Goal: Task Accomplishment & Management: Complete application form

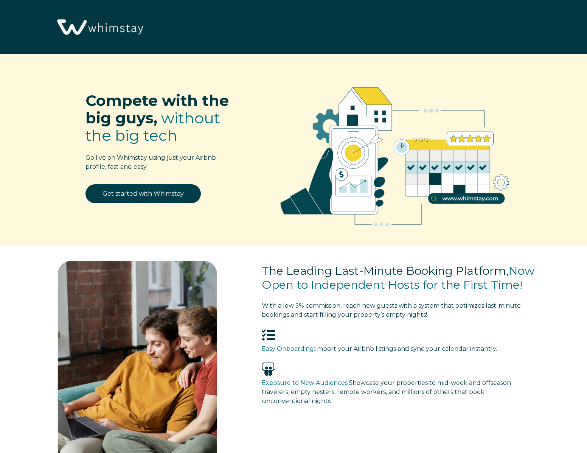
select select "US"
click at [152, 192] on link "Get started with Whimstay" at bounding box center [142, 193] width 115 height 19
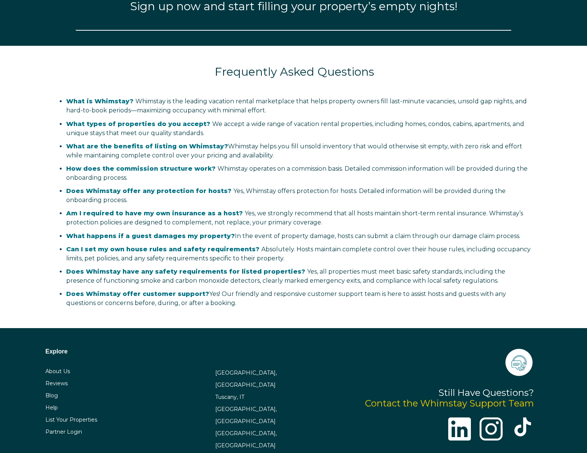
select select "US"
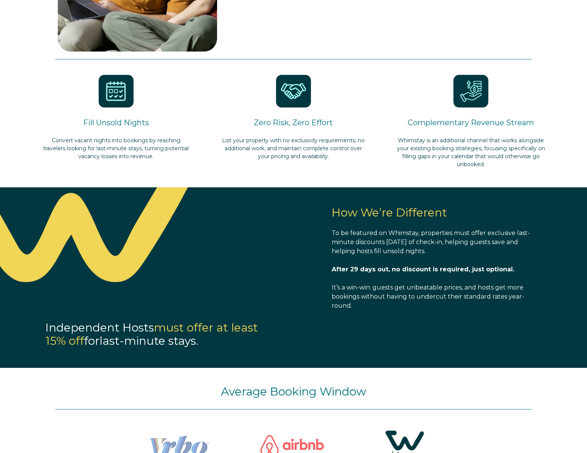
scroll to position [486, 0]
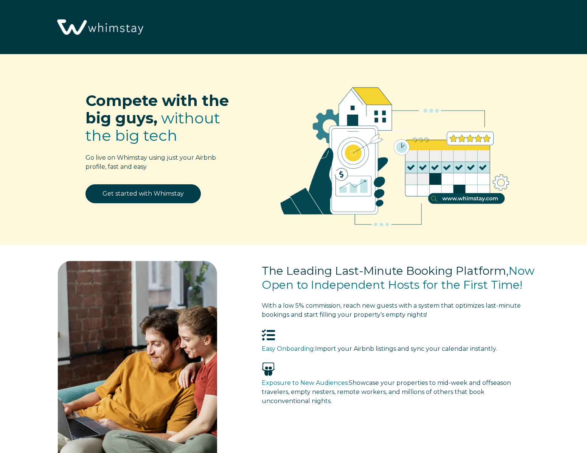
select select "US"
click at [80, 16] on img at bounding box center [99, 28] width 93 height 48
click at [90, 30] on img at bounding box center [99, 28] width 93 height 48
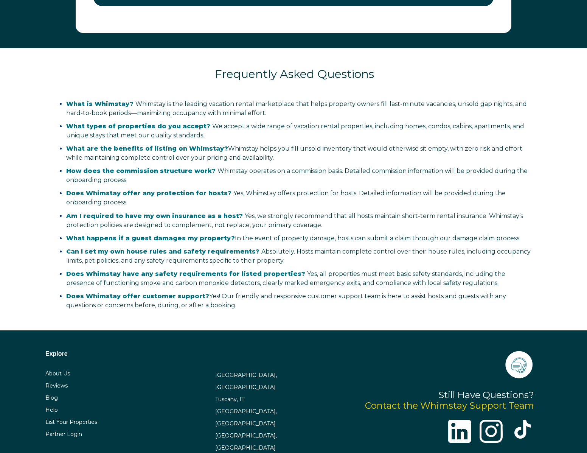
scroll to position [1334, 0]
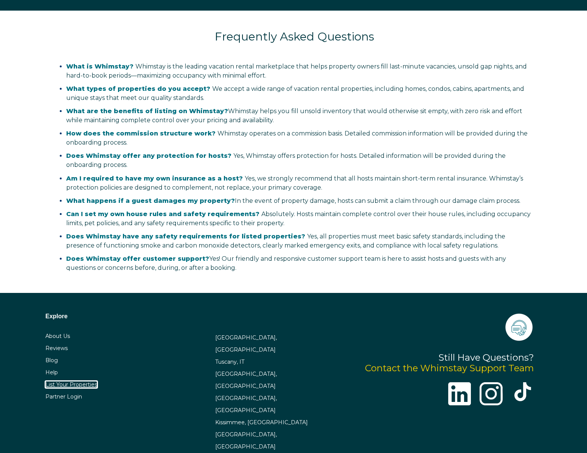
click at [73, 385] on link "List Your Properties" at bounding box center [71, 384] width 52 height 7
click at [69, 397] on link "Partner Login" at bounding box center [63, 396] width 37 height 7
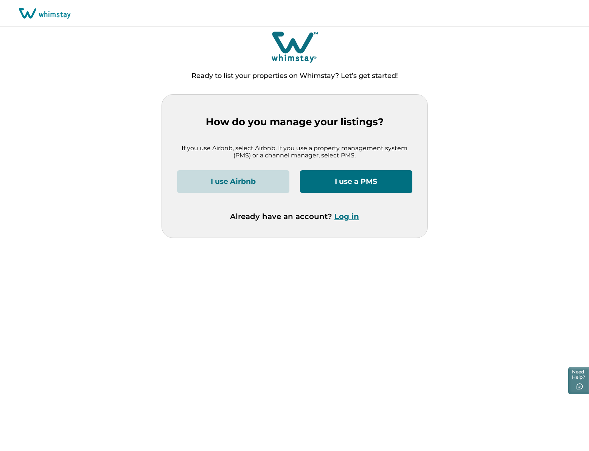
click at [352, 180] on button "I use a PMS" at bounding box center [356, 181] width 112 height 23
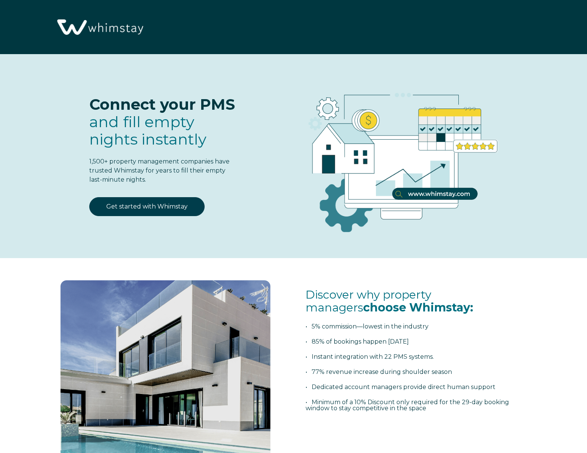
select select "US"
select select "Standard"
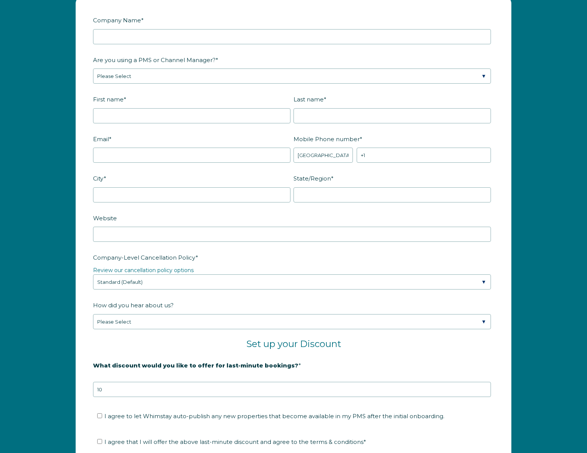
scroll to position [850, 0]
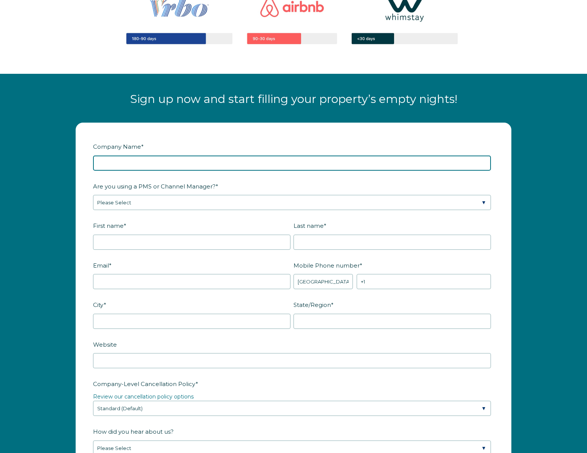
click at [201, 161] on input "Company Name *" at bounding box center [292, 162] width 398 height 15
type input "Endless Summer Vacations LLC"
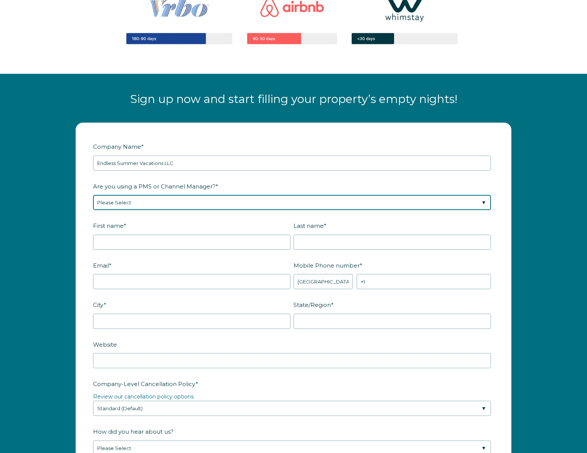
click at [240, 196] on select "Please Select Barefoot BookingPal Boost Brightside CiiRUS Escapia Guesty Hostaw…" at bounding box center [292, 202] width 398 height 15
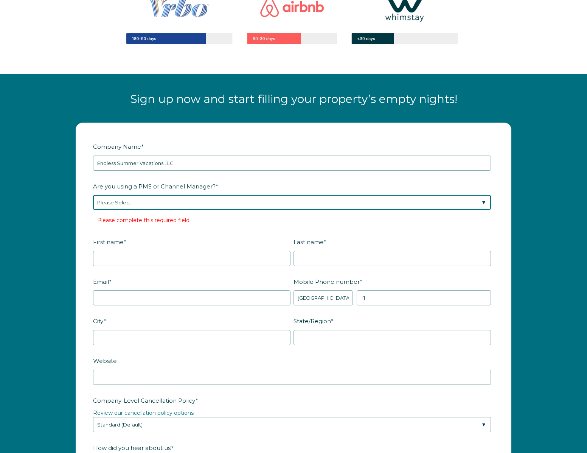
click at [166, 195] on select "Please Select Barefoot BookingPal Boost Brightside CiiRUS Escapia Guesty Hostaw…" at bounding box center [292, 202] width 398 height 15
click at [152, 201] on select "Please Select Barefoot BookingPal Boost Brightside CiiRUS Escapia Guesty Hostaw…" at bounding box center [292, 202] width 398 height 15
select select "Not Listed"
click at [93, 195] on select "Please Select Barefoot BookingPal Boost Brightside CiiRUS Escapia Guesty Hostaw…" at bounding box center [292, 202] width 398 height 15
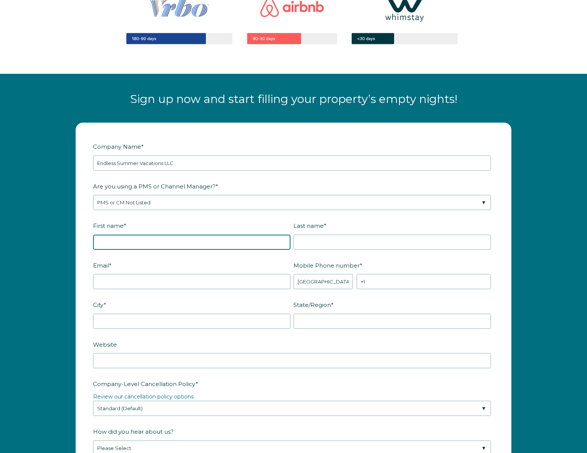
click at [146, 241] on input "First name *" at bounding box center [191, 241] width 197 height 15
type input "Tony"
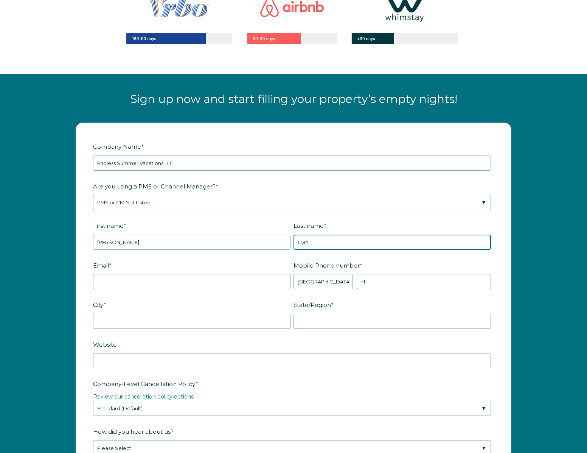
type input "Gyra"
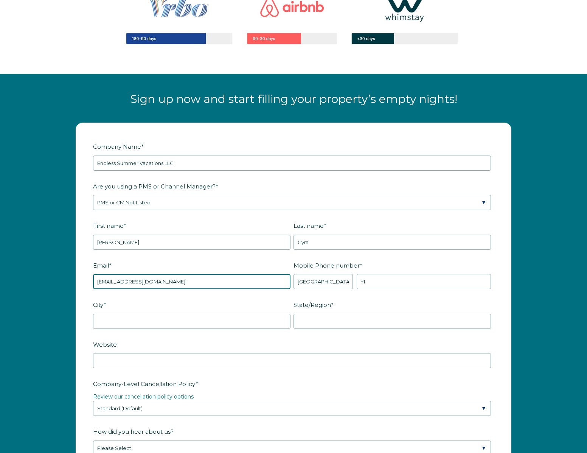
type input "esvc1459@gmail.com"
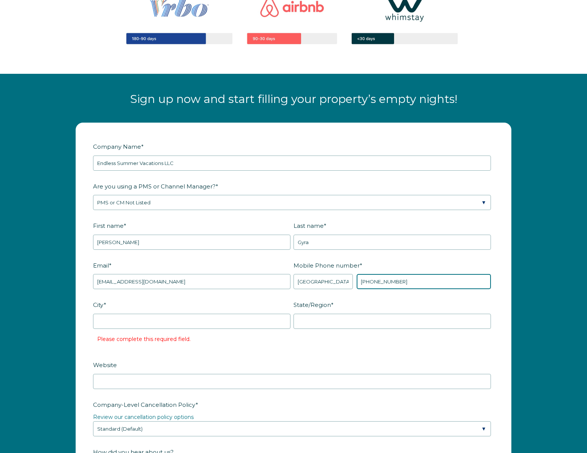
type input "+1 3058749888"
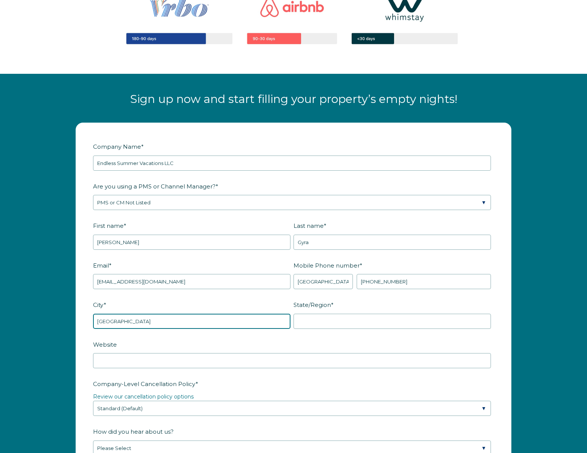
type input "[GEOGRAPHIC_DATA]"
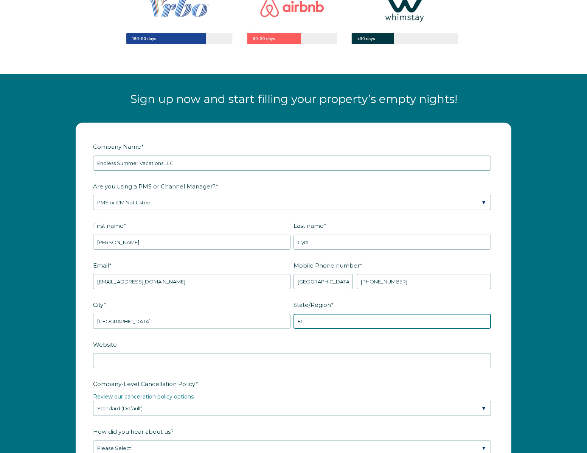
type input "FL"
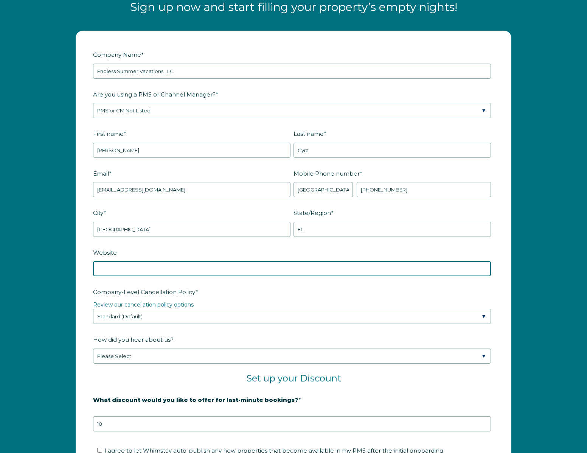
scroll to position [981, 0]
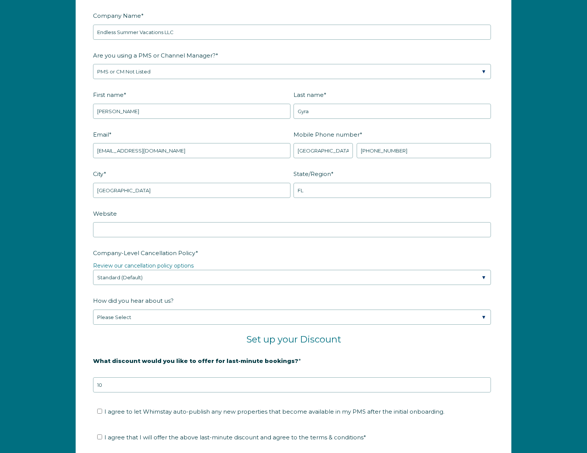
click at [88, 230] on form "Company Name * Endless Summer Vacations LLC Are you using a PMS or Channel Mana…" at bounding box center [293, 272] width 435 height 560
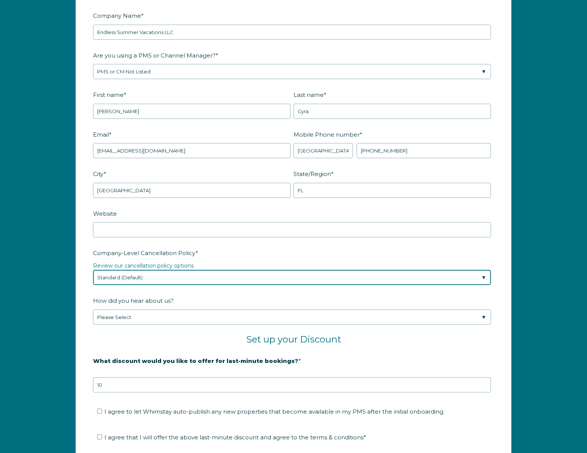
click at [174, 273] on select "Please Select Partial Standard (Default) Moderate Strict" at bounding box center [292, 277] width 398 height 15
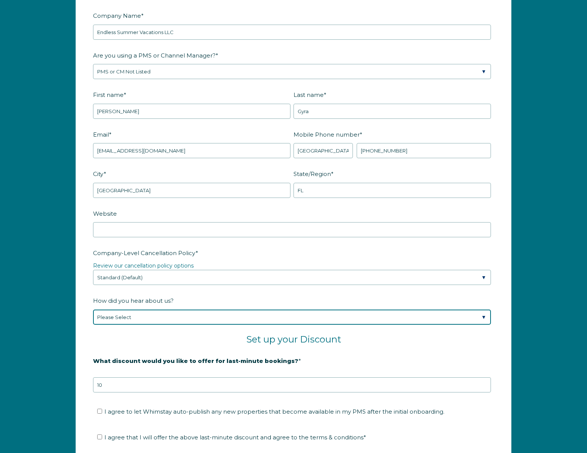
click at [144, 316] on select "Please Select Found Whimstay through a Google search Spoke to a Whimstay salesp…" at bounding box center [292, 316] width 398 height 15
select select "Podcast"
click at [93, 309] on select "Please Select Found Whimstay through a Google search Spoke to a Whimstay salesp…" at bounding box center [292, 316] width 398 height 15
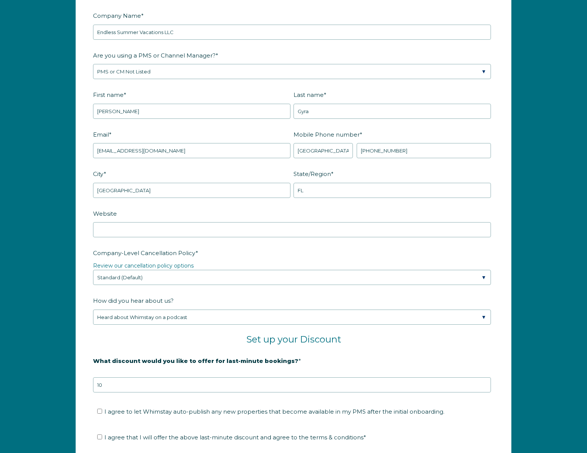
click at [161, 336] on h2 "Set up your Discount" at bounding box center [293, 339] width 401 height 11
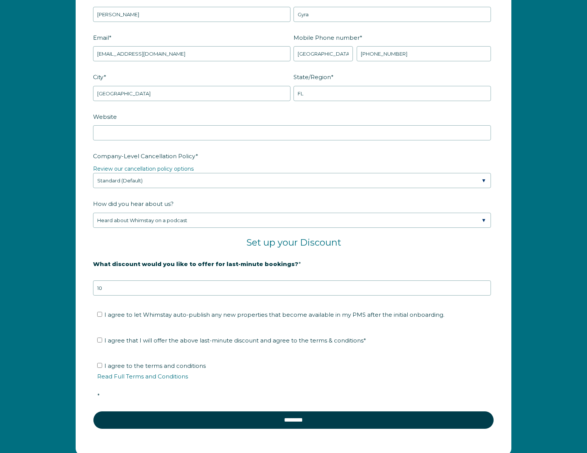
scroll to position [1079, 0]
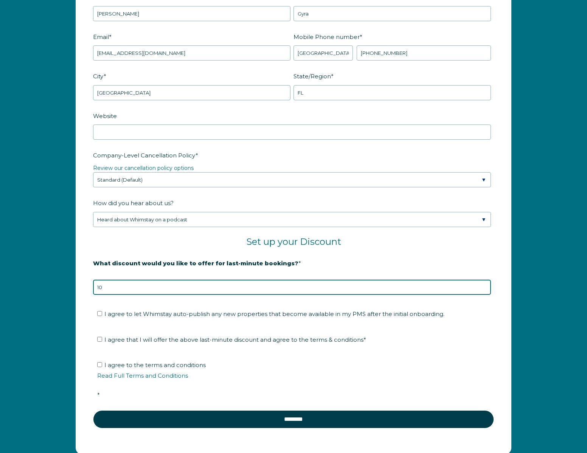
click at [157, 289] on input "10" at bounding box center [292, 286] width 398 height 15
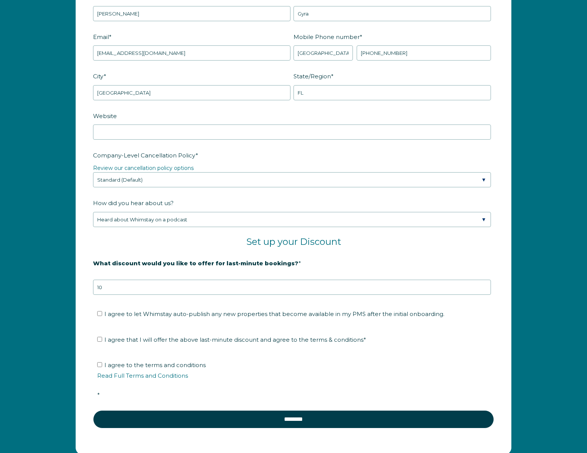
click at [158, 309] on li "I agree to let Whimstay auto-publish any new properties that become available i…" at bounding box center [296, 314] width 398 height 12
click at [152, 315] on span "I agree to let Whimstay auto-publish any new properties that become available i…" at bounding box center [274, 313] width 340 height 7
click at [102, 315] on input "I agree to let Whimstay auto-publish any new properties that become available i…" at bounding box center [99, 313] width 5 height 5
checkbox input "true"
click at [99, 340] on input "I agree that I will offer the above last-minute discount and agree to the terms…" at bounding box center [99, 339] width 5 height 5
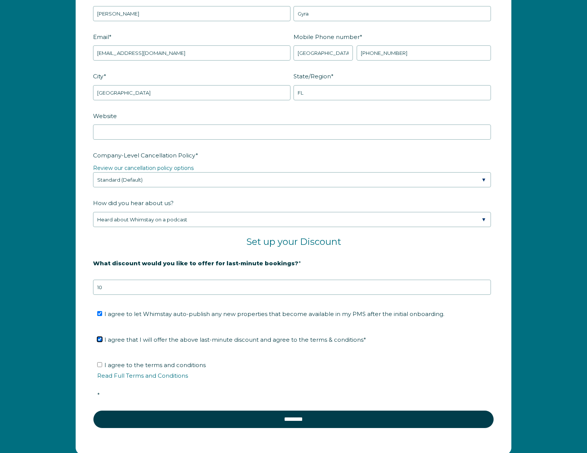
checkbox input "true"
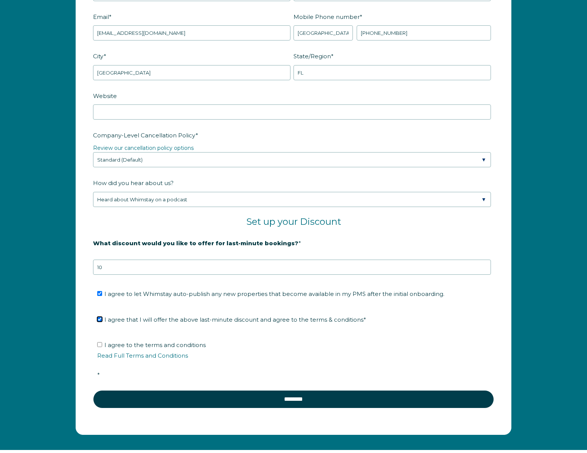
scroll to position [1108, 0]
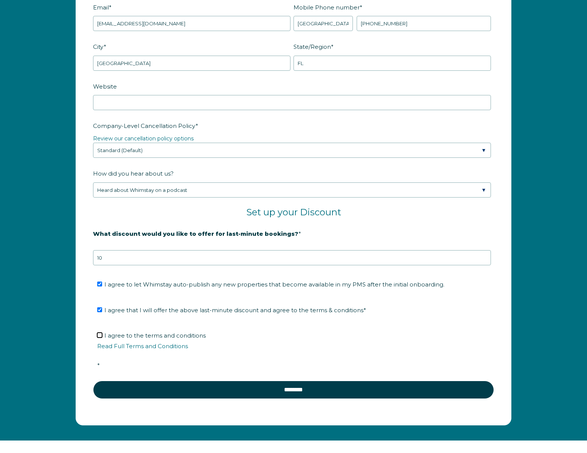
click at [98, 335] on input "I agree to the terms and conditions Read Full Terms and Conditions *" at bounding box center [99, 334] width 5 height 5
checkbox input "true"
click at [192, 380] on fieldset "I agree to the terms and conditions Read Full Terms and Conditions *" at bounding box center [293, 352] width 401 height 55
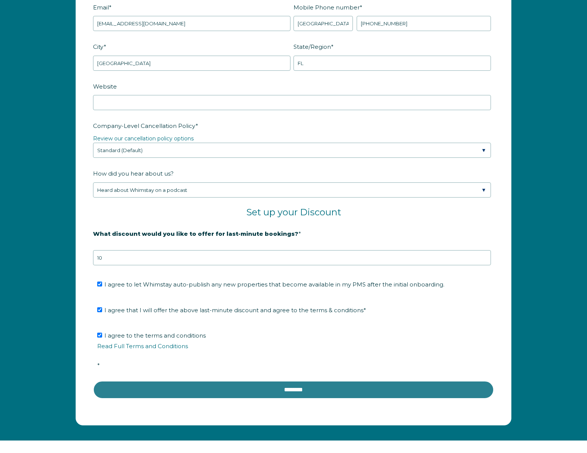
click at [265, 388] on input "********" at bounding box center [293, 389] width 401 height 18
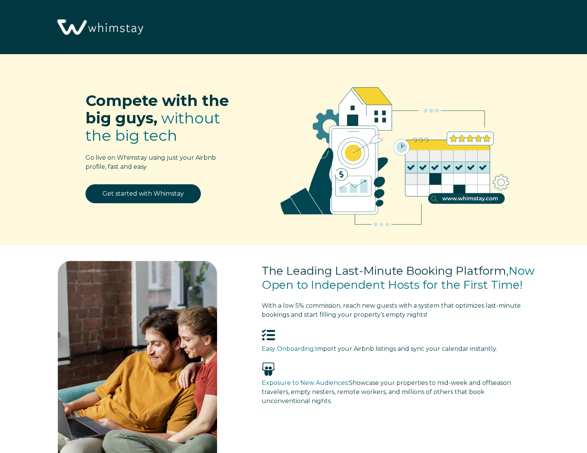
select select "US"
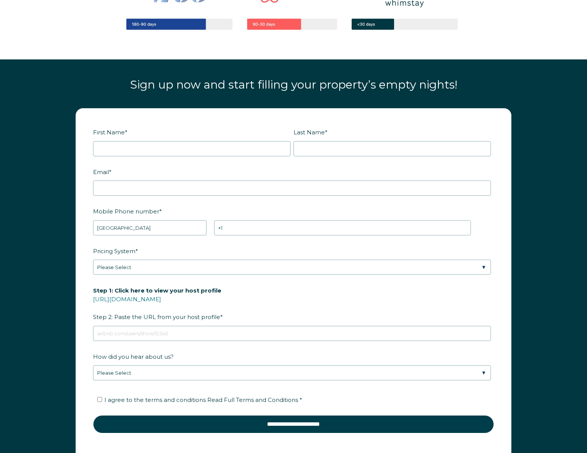
scroll to position [883, 0]
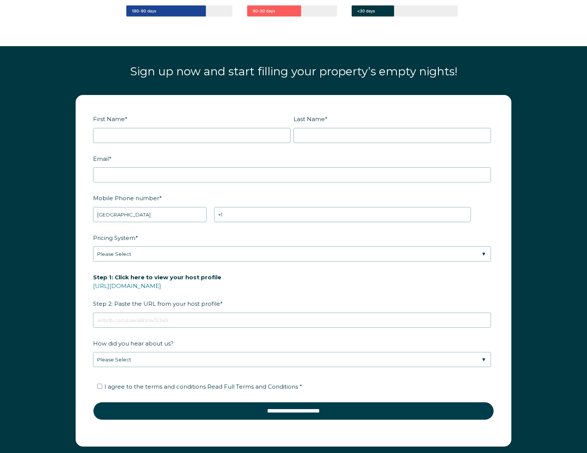
click at [180, 144] on fieldset "First Name * Last Name *" at bounding box center [293, 132] width 401 height 40
click at [180, 141] on input "First Name *" at bounding box center [191, 135] width 197 height 15
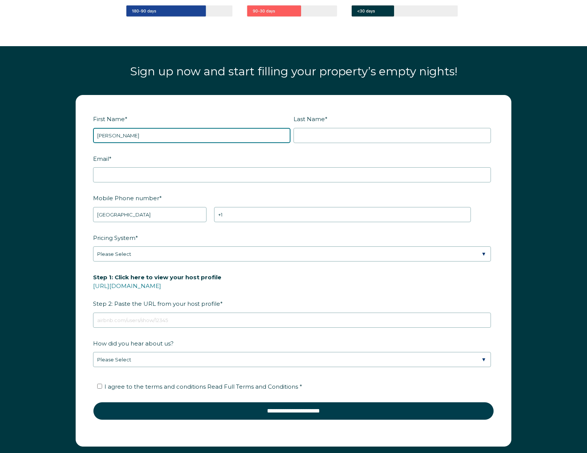
type input "[PERSON_NAME]"
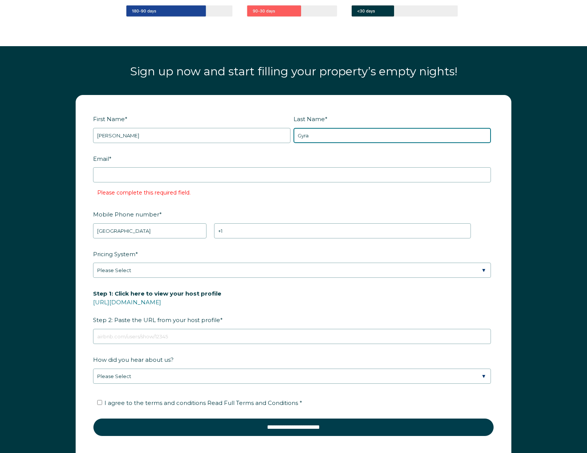
type input "Gyra"
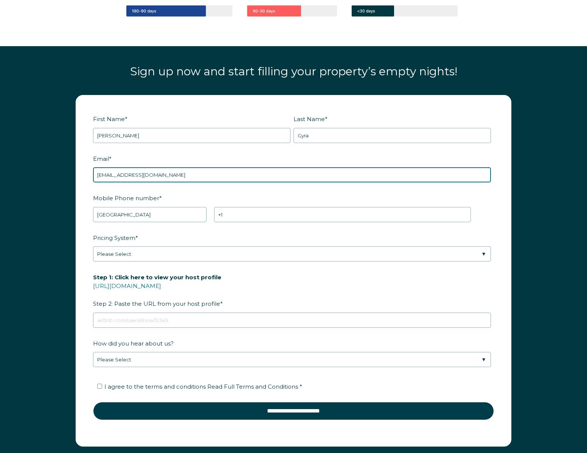
type input "esvc1459@gmail.com"
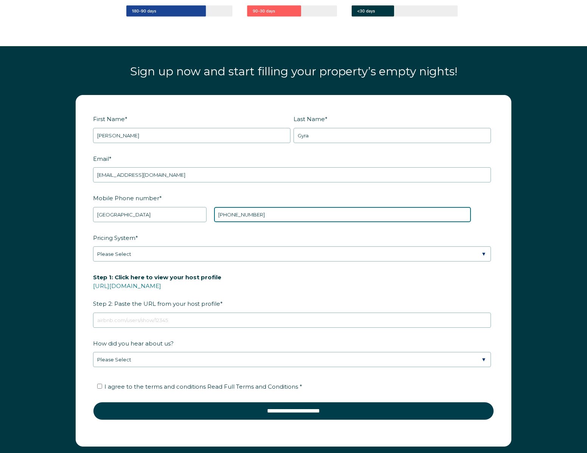
type input "+1 3058749888"
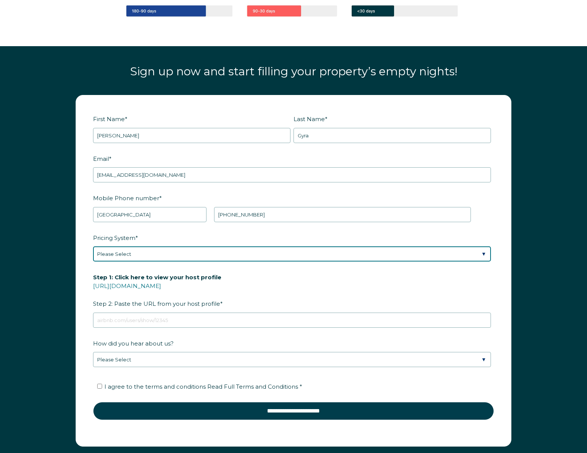
click at [186, 257] on select "Please Select Manual Airbnb Smart Pricing PriceLabs Wheelhouse Beyond Pricing 3…" at bounding box center [292, 253] width 398 height 15
select select "PriceLabs"
click at [93, 246] on select "Please Select Manual Airbnb Smart Pricing PriceLabs Wheelhouse Beyond Pricing 3…" at bounding box center [292, 253] width 398 height 15
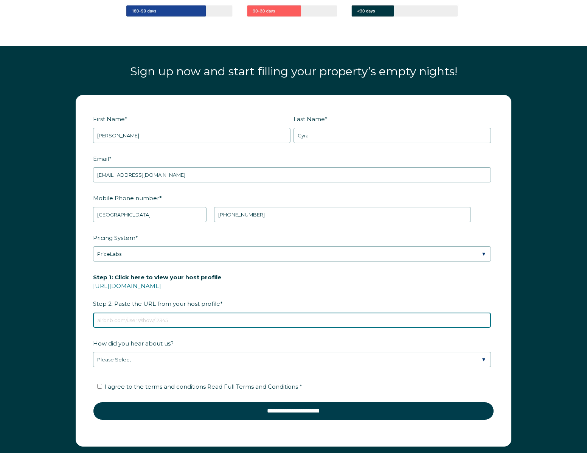
click at [224, 319] on input "Step 1: Click here to view your host profile https://www.airbnb.com/users/show/…" at bounding box center [292, 319] width 398 height 15
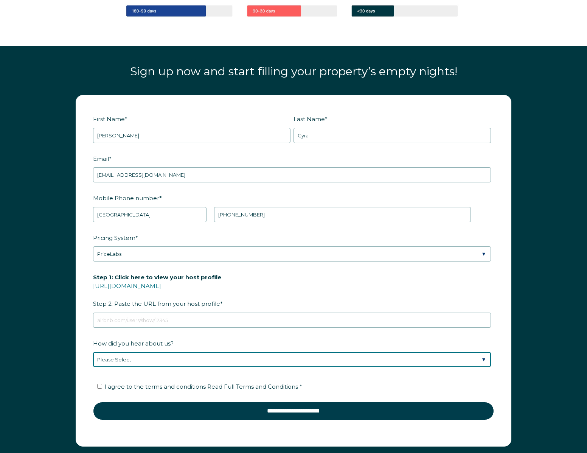
click at [219, 355] on div "How did you hear about us? Please Select Discovered Whimstay at an event or con…" at bounding box center [293, 352] width 401 height 31
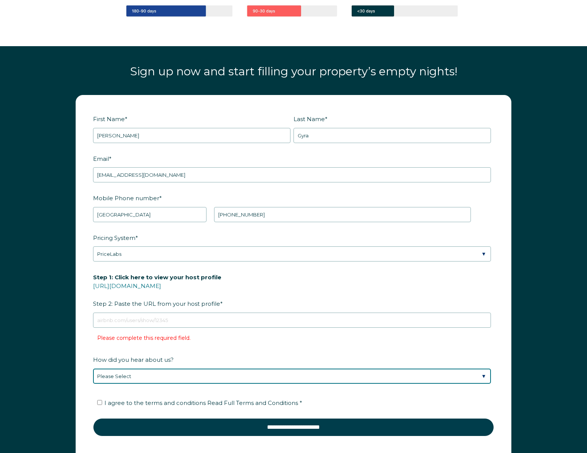
select select "Podcast"
click at [93, 368] on select "Please Select Discovered Whimstay at an event or conference Found Whimstay thro…" at bounding box center [292, 375] width 398 height 15
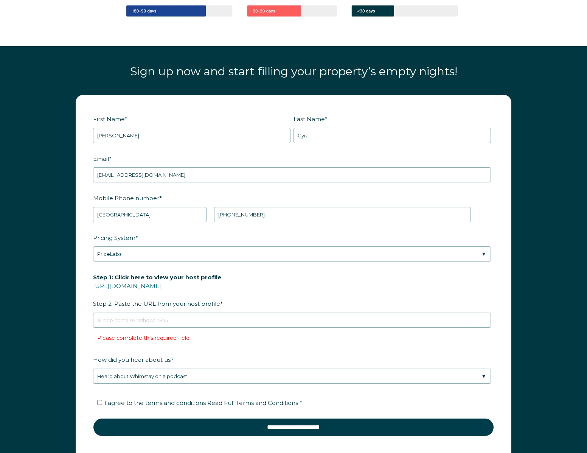
click at [218, 344] on fieldset "Step 1: Click here to view your host profile https://www.airbnb.com/users/show/…" at bounding box center [293, 311] width 401 height 82
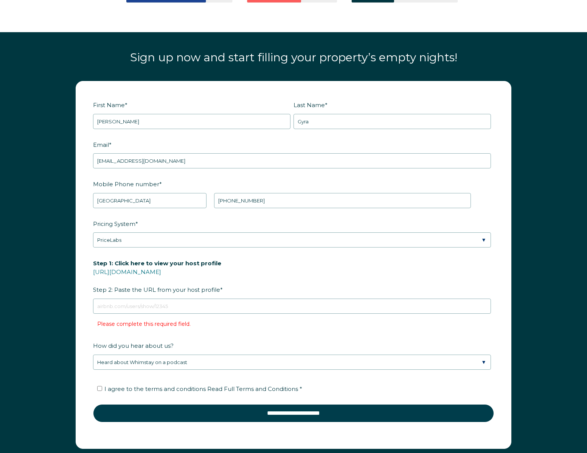
scroll to position [898, 0]
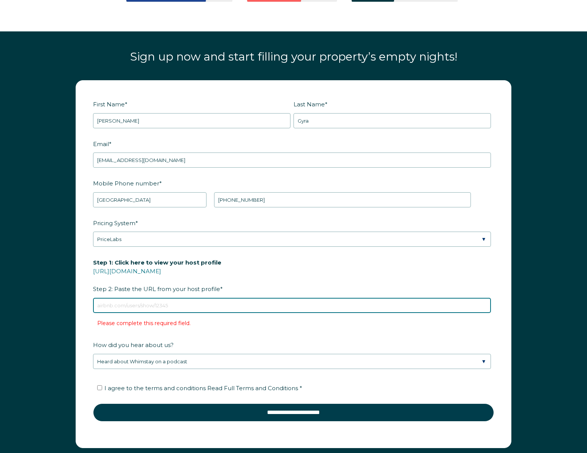
click at [195, 303] on input "Step 1: Click here to view your host profile https://www.airbnb.com/users/show/…" at bounding box center [292, 305] width 398 height 15
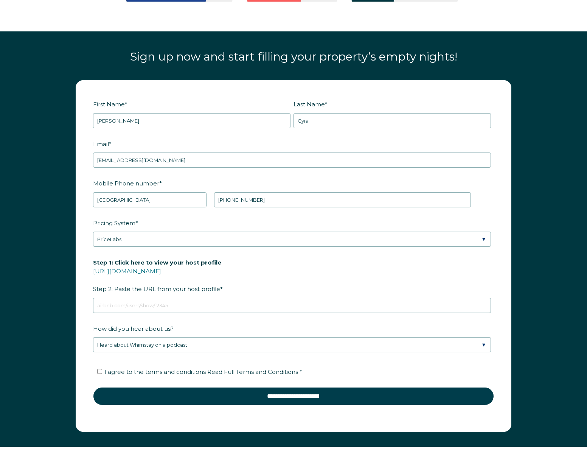
click at [252, 283] on label "Step 1: Click here to view your host profile https://www.airbnb.com/users/show/…" at bounding box center [293, 276] width 401 height 40
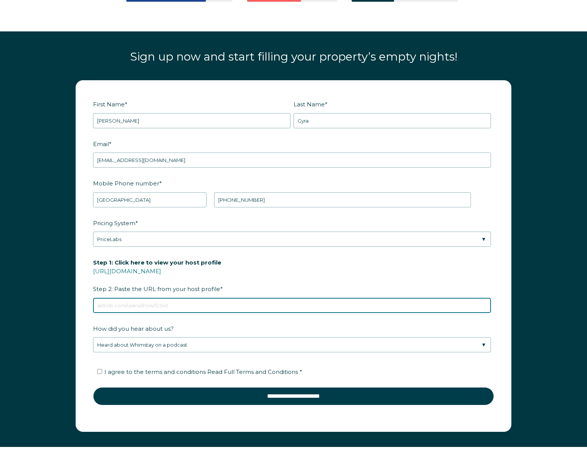
click at [252, 298] on input "Step 1: Click here to view your host profile https://www.airbnb.com/users/show/…" at bounding box center [292, 305] width 398 height 15
paste input "https://www.airbnb.com/rooms/732902384550616051?source_impression_id=p3_1665240…"
type input "https://www.airbnb.com/rooms/732902384550616051?source_impression_id=p3_1665240…"
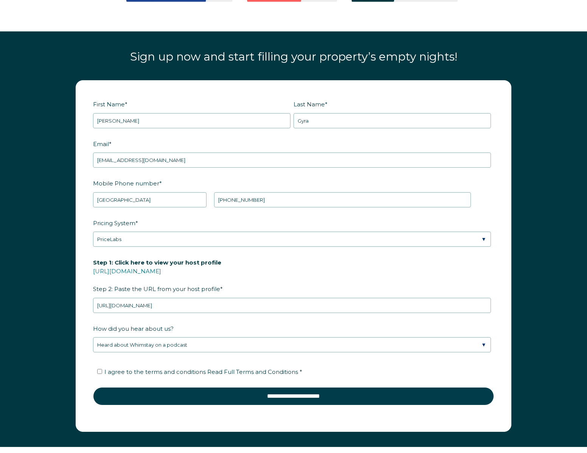
click at [196, 366] on li "I agree to the terms and conditions Read Full Terms and Conditions *" at bounding box center [296, 372] width 398 height 12
click at [195, 374] on span "I agree to the terms and conditions Read Full Terms and Conditions *" at bounding box center [203, 371] width 198 height 7
click at [102, 374] on input "I agree to the terms and conditions Read Full Terms and Conditions *" at bounding box center [99, 371] width 5 height 5
checkbox input "true"
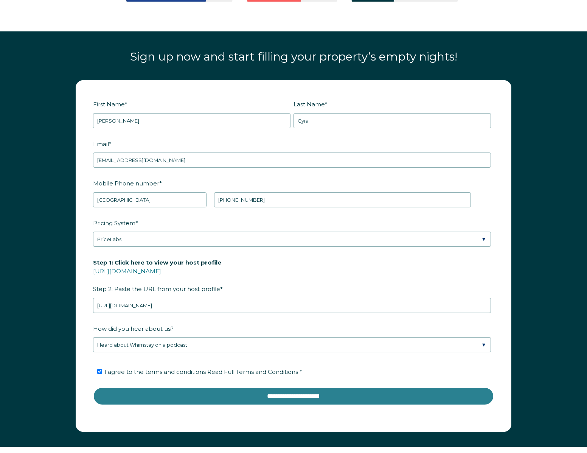
click at [244, 394] on input "**********" at bounding box center [293, 396] width 401 height 18
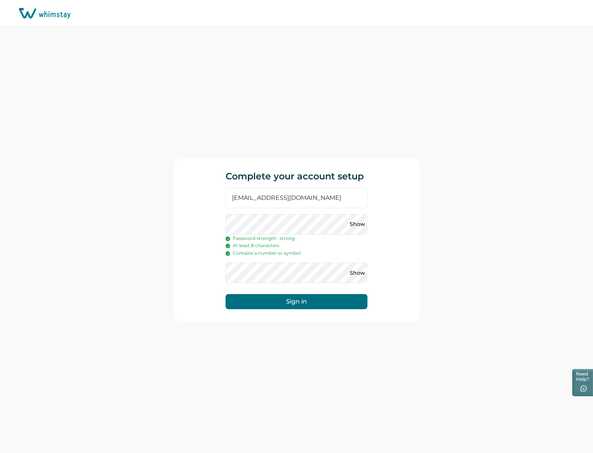
click at [225, 294] on button "Sign in" at bounding box center [296, 301] width 142 height 15
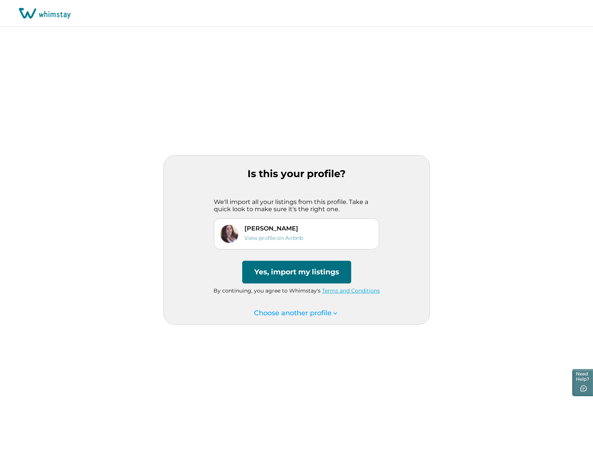
click at [318, 274] on button "Yes, import my listings" at bounding box center [296, 272] width 109 height 23
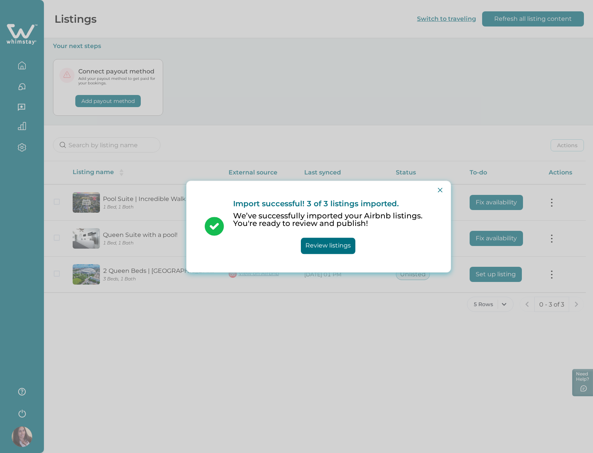
click at [324, 246] on button "Review listings" at bounding box center [328, 245] width 54 height 16
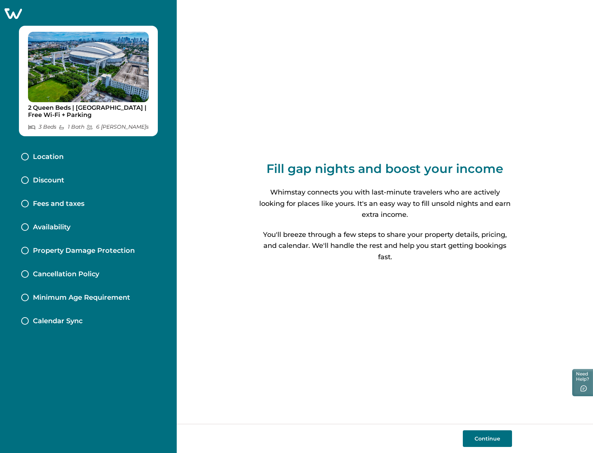
click at [476, 439] on button "Continue" at bounding box center [486, 438] width 49 height 17
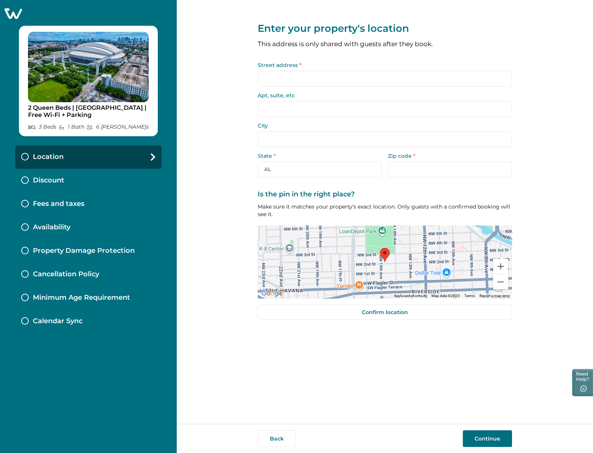
click at [284, 85] on input "Street address *" at bounding box center [385, 79] width 254 height 16
type input "[STREET_ADDRESS]"
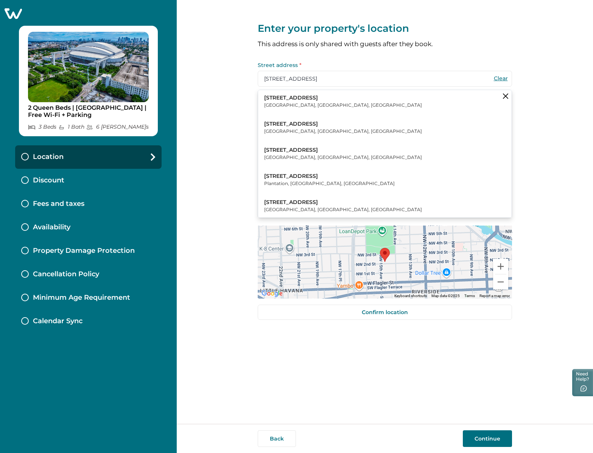
click at [319, 101] on p "[GEOGRAPHIC_DATA], [GEOGRAPHIC_DATA], [GEOGRAPHIC_DATA]" at bounding box center [343, 105] width 158 height 8
type input "[STREET_ADDRESS]"
type input "[GEOGRAPHIC_DATA]"
select select "FL"
type input "33125"
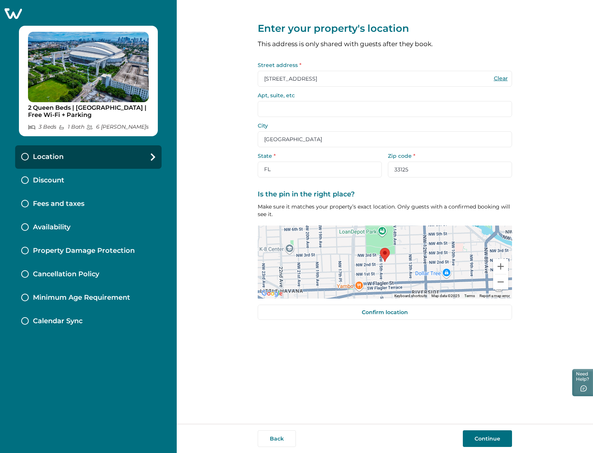
click at [298, 107] on input "Apt, suite, etc" at bounding box center [385, 109] width 254 height 16
type input "APT 3"
click at [490, 431] on button "Continue" at bounding box center [486, 438] width 49 height 17
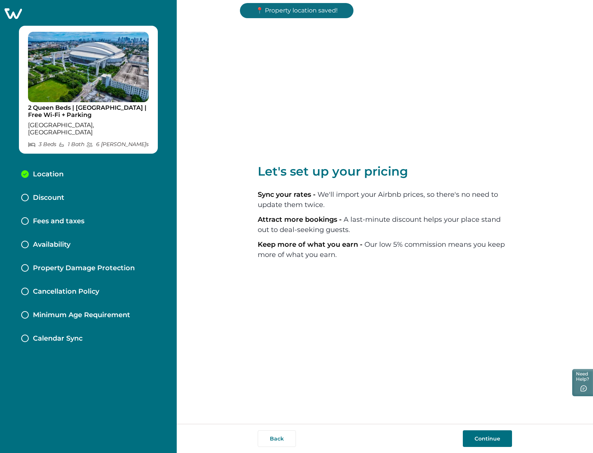
click at [482, 434] on button "Continue" at bounding box center [486, 438] width 49 height 17
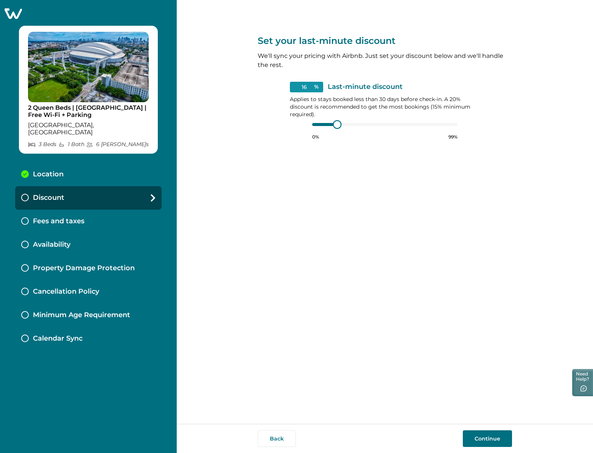
type input "15"
click at [307, 126] on div "15 % Last-minute discount Applies to stays booked less than 30 days before chec…" at bounding box center [385, 111] width 190 height 58
click at [486, 437] on button "Continue" at bounding box center [486, 438] width 49 height 17
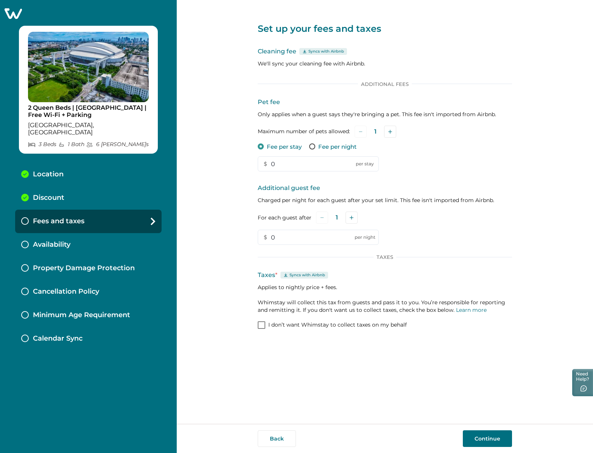
click at [312, 147] on span at bounding box center [312, 146] width 6 height 6
click at [302, 163] on input "0" at bounding box center [318, 163] width 121 height 15
type input "10"
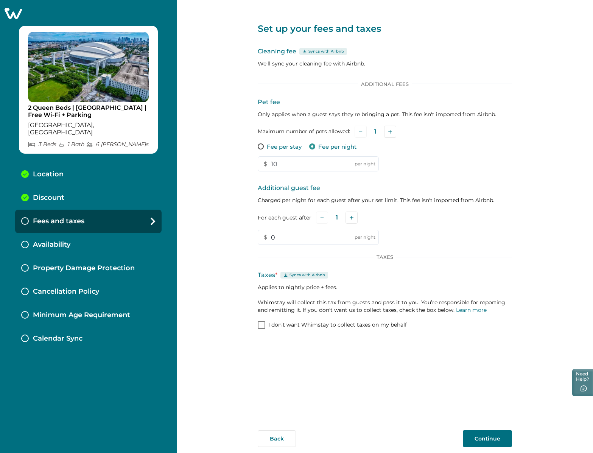
click at [448, 157] on div "Pet fee Only applies when a guest says they're bringing a pet. This fee isn't i…" at bounding box center [385, 135] width 254 height 74
click at [484, 436] on button "Continue" at bounding box center [486, 438] width 49 height 17
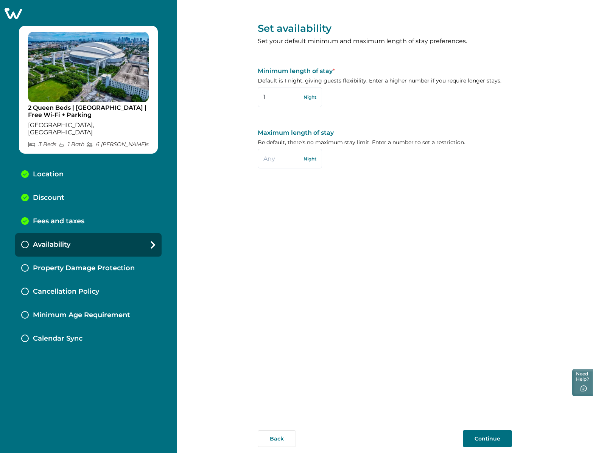
click at [487, 439] on button "Continue" at bounding box center [486, 438] width 49 height 17
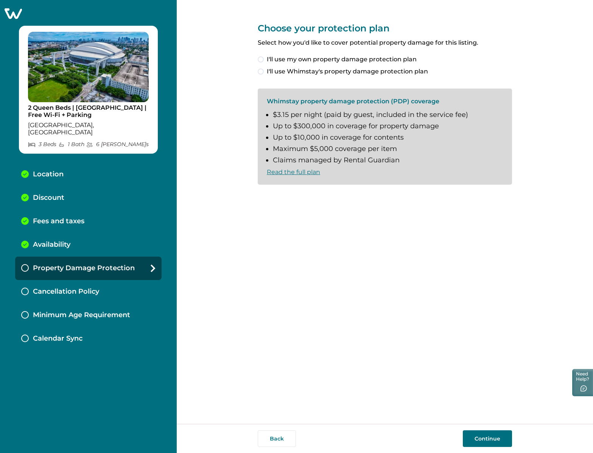
click at [266, 70] on label "I'll use Whimstay's property damage protection plan" at bounding box center [385, 71] width 254 height 9
click at [286, 198] on span "I understand and accept the Whimstay Host Terms and Conditions" at bounding box center [368, 196] width 203 height 9
click at [490, 436] on button "Continue" at bounding box center [486, 438] width 49 height 17
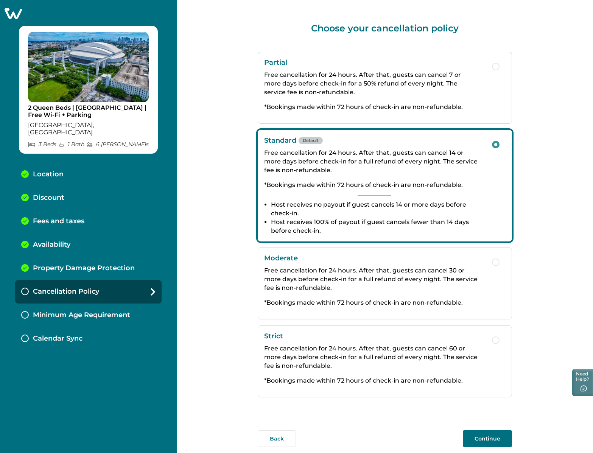
click at [496, 436] on button "Continue" at bounding box center [486, 438] width 49 height 17
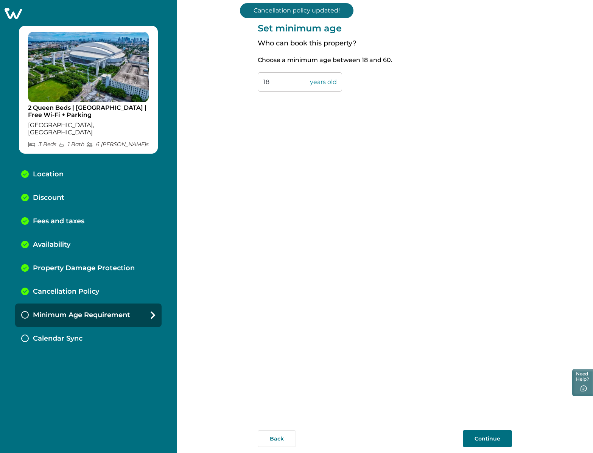
click at [288, 88] on input "18" at bounding box center [300, 81] width 84 height 19
click at [480, 439] on button "Continue" at bounding box center [486, 438] width 49 height 17
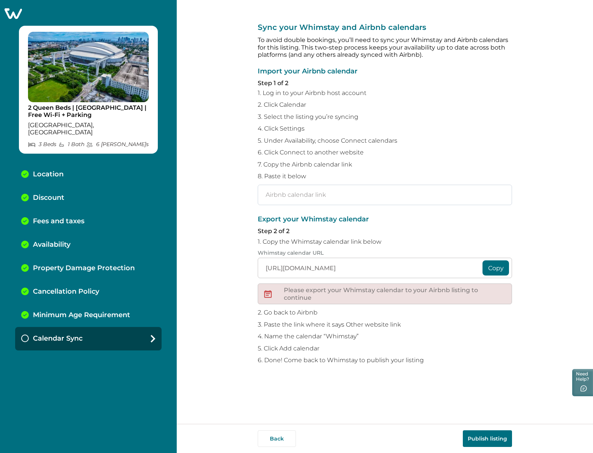
click at [419, 192] on input "text" at bounding box center [385, 195] width 254 height 20
paste input "[URL][DOMAIN_NAME]"
type input "[URL][DOMAIN_NAME]"
click at [494, 270] on button "Copy" at bounding box center [495, 267] width 26 height 15
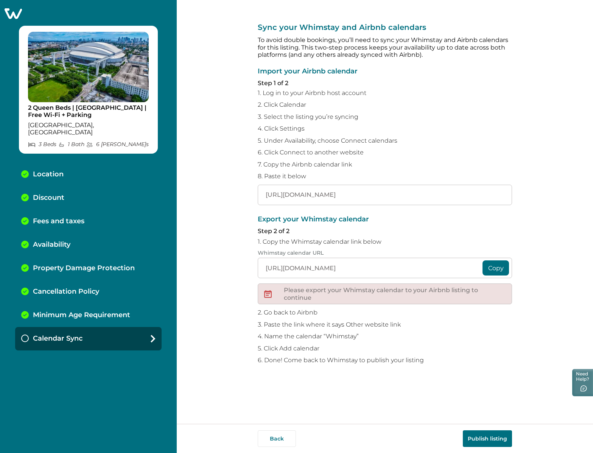
scroll to position [0, 0]
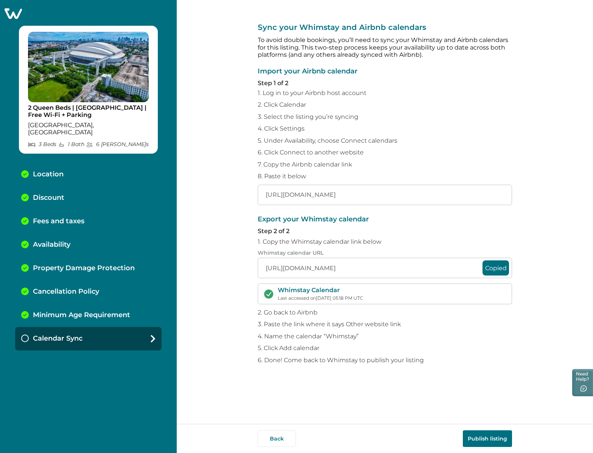
click at [492, 436] on button "Publish listing" at bounding box center [486, 438] width 49 height 17
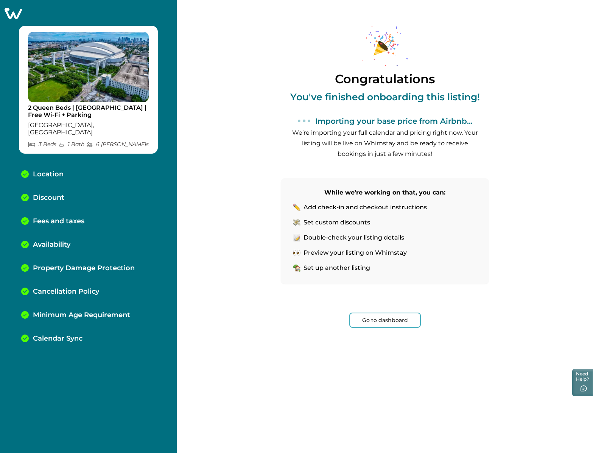
click at [404, 362] on div "Congratulations You've finished onboarding this listing! Importing your base pr…" at bounding box center [385, 183] width 208 height 367
